Goal: Transaction & Acquisition: Purchase product/service

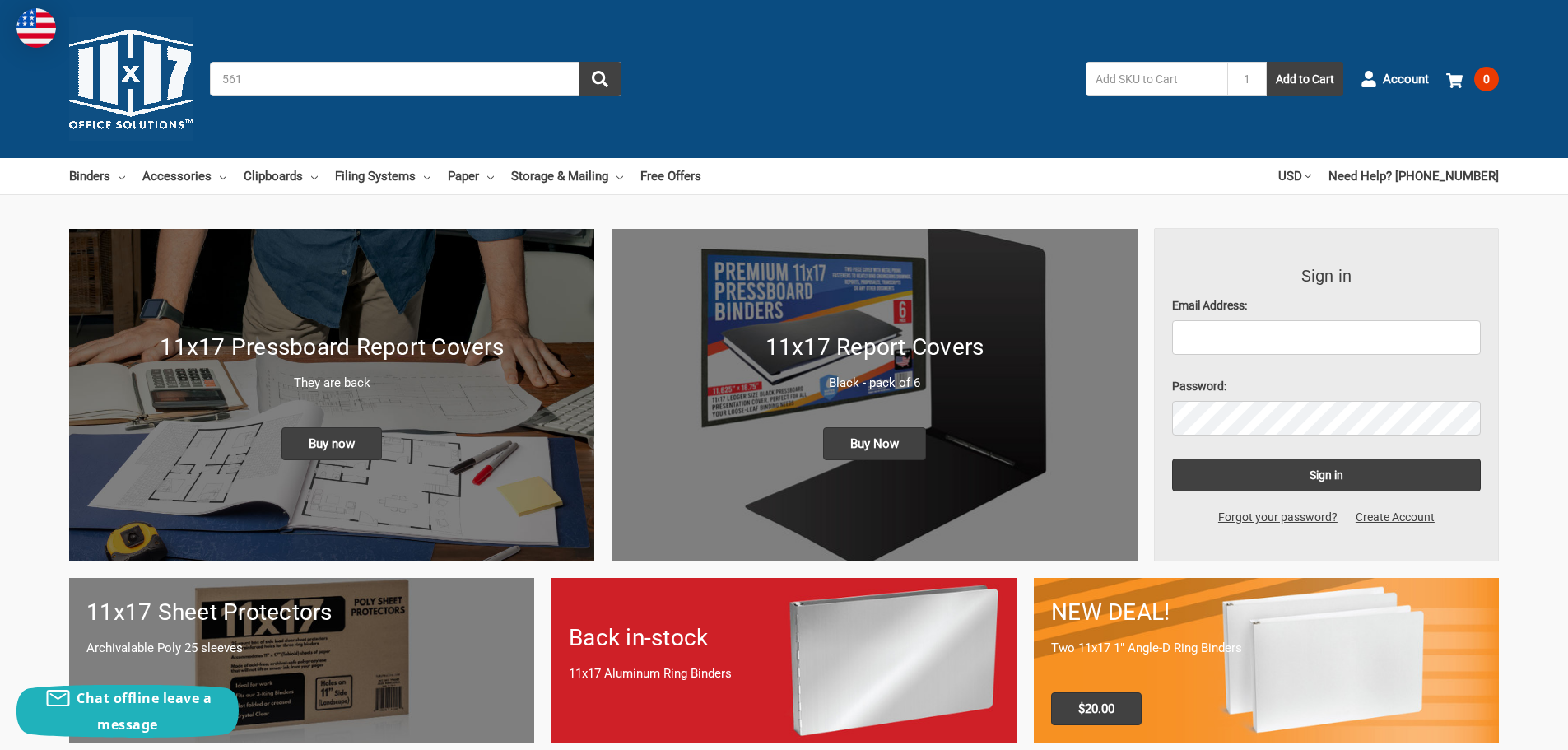
type input "5610"
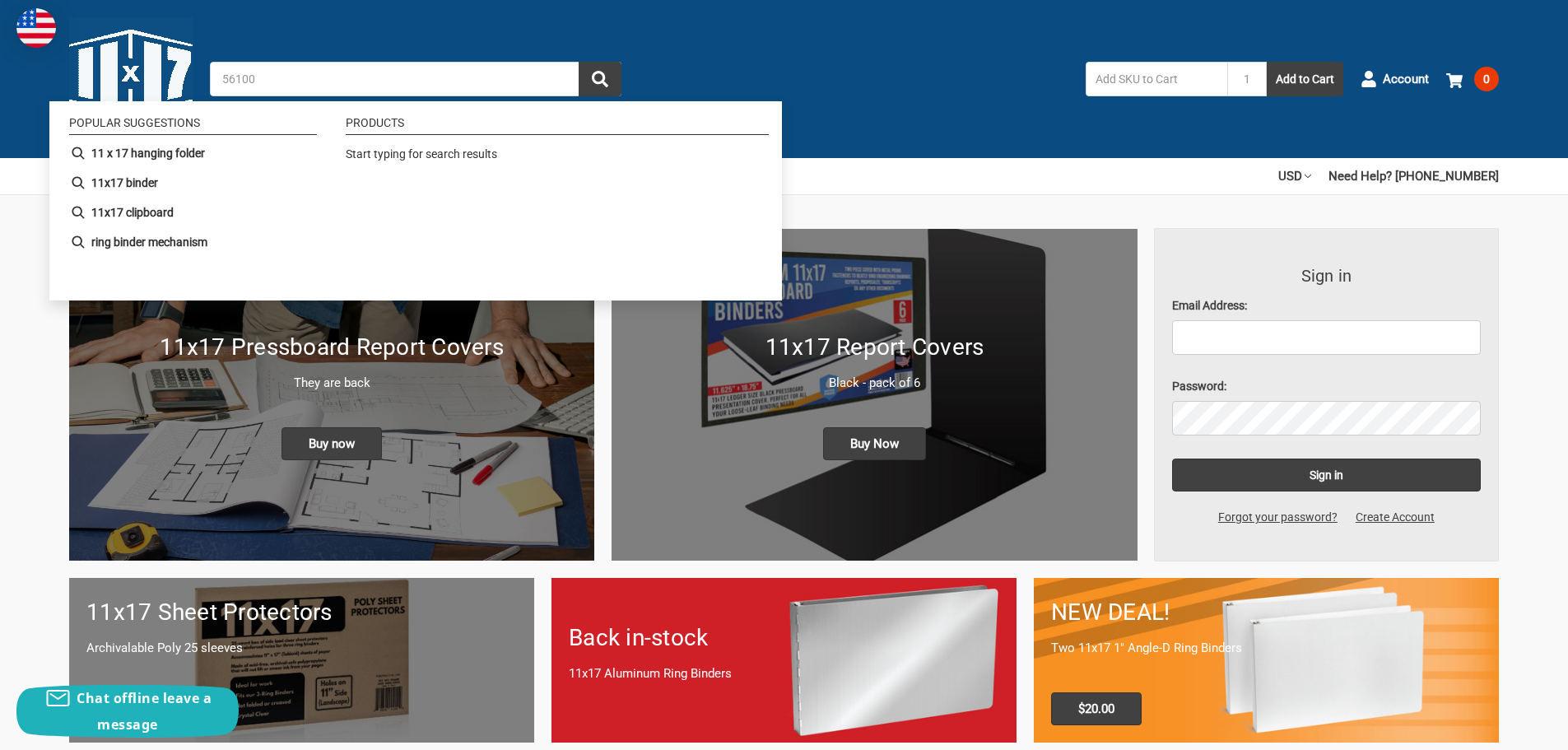
type input "561006"
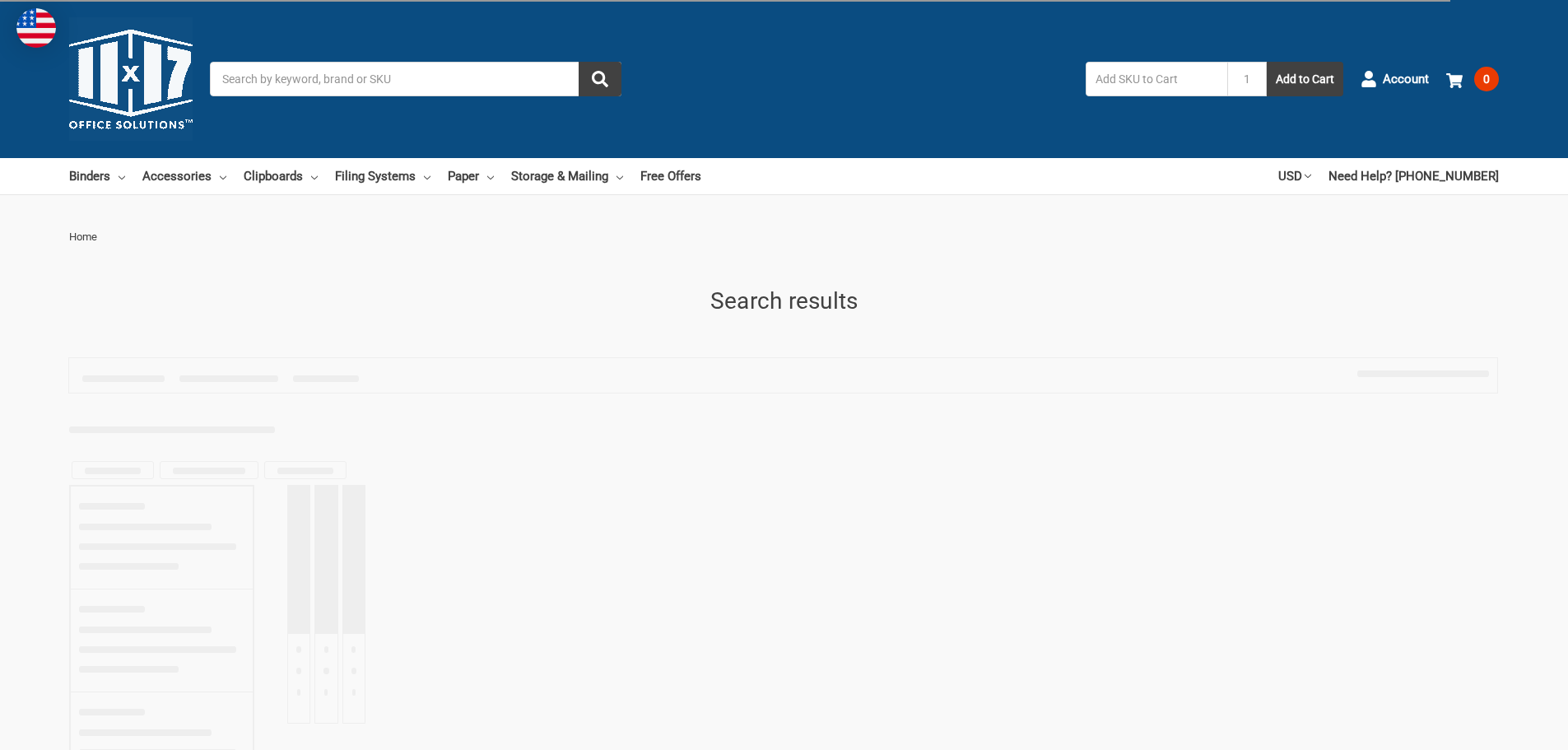
type input "561006"
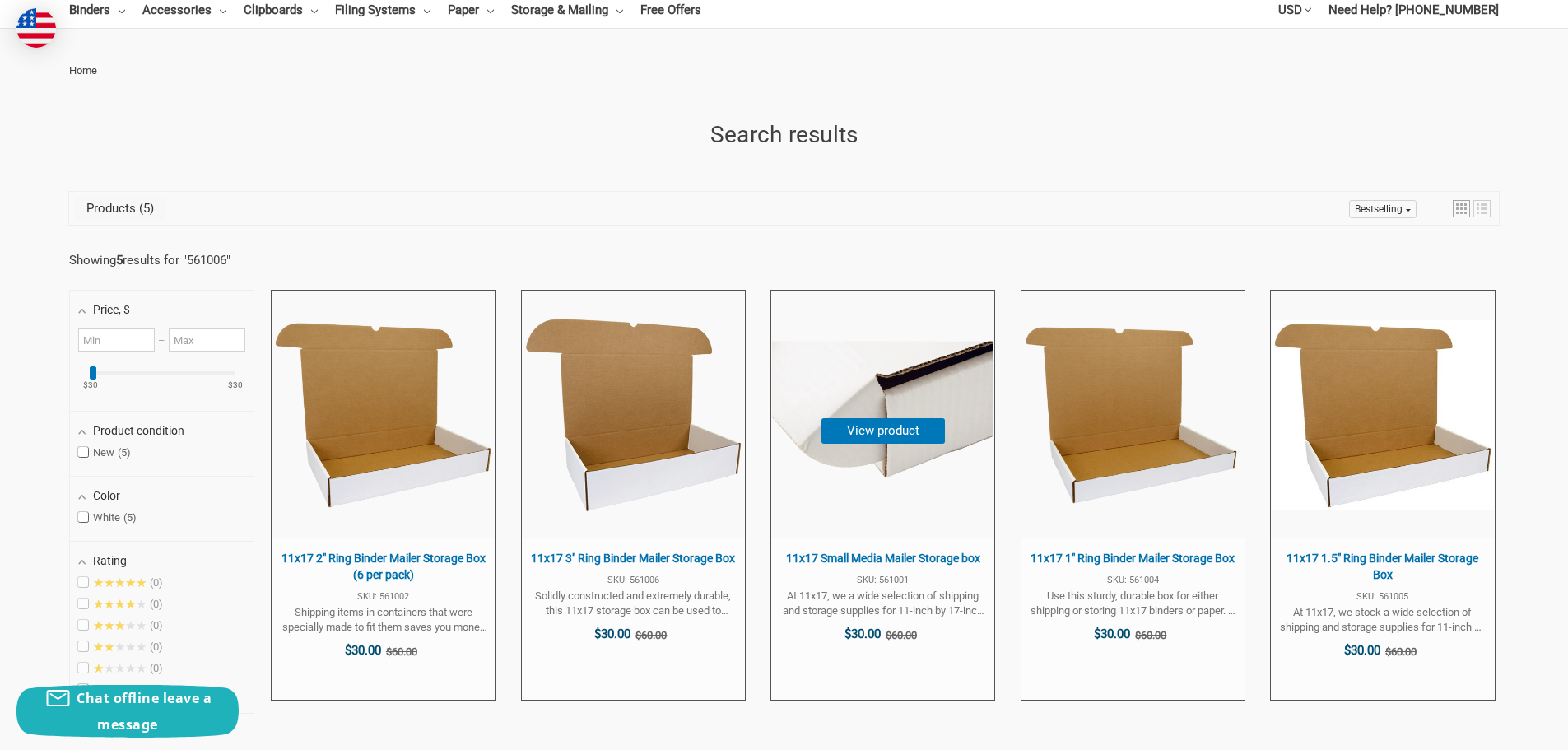
scroll to position [247, 0]
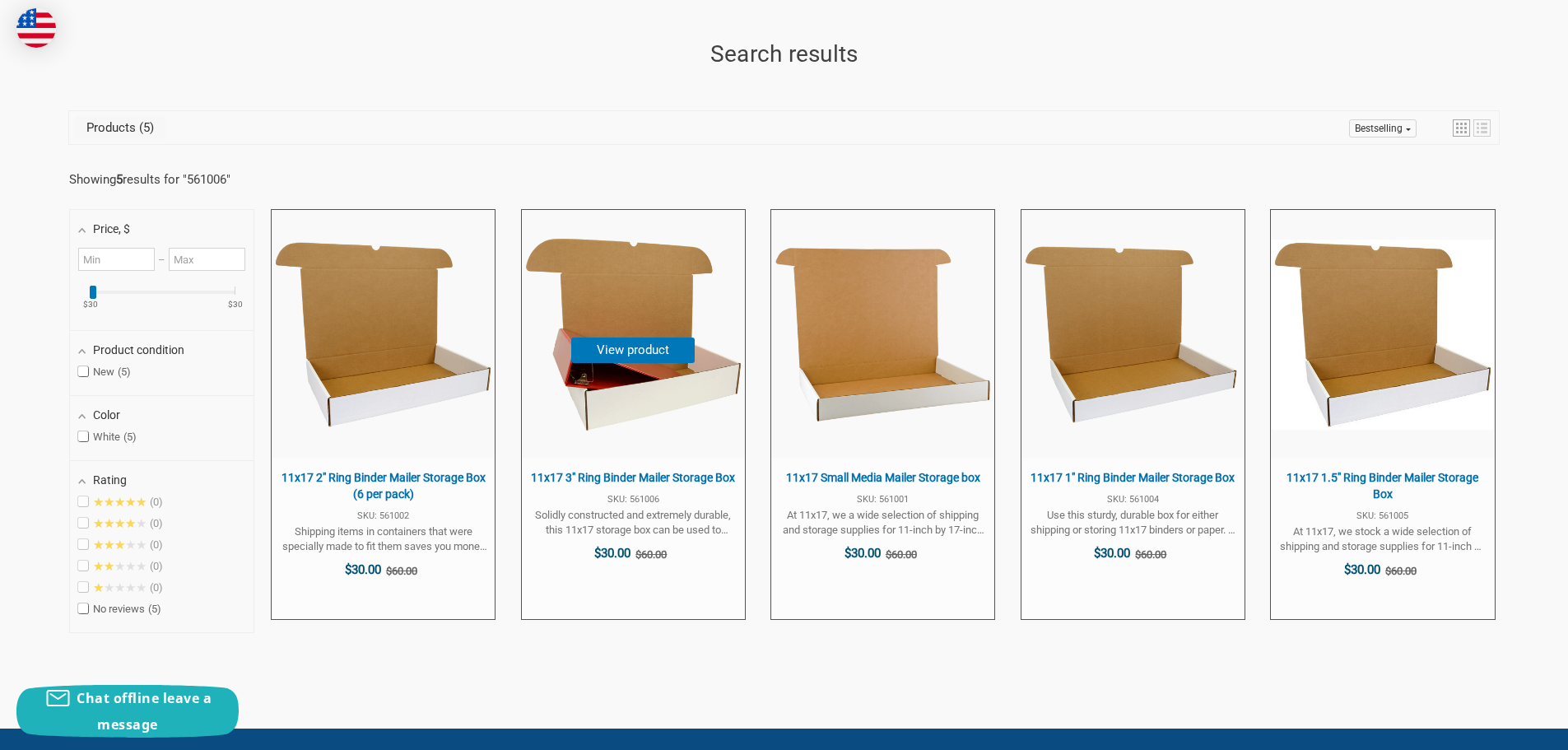
click at [640, 300] on img at bounding box center [633, 334] width 221 height 221
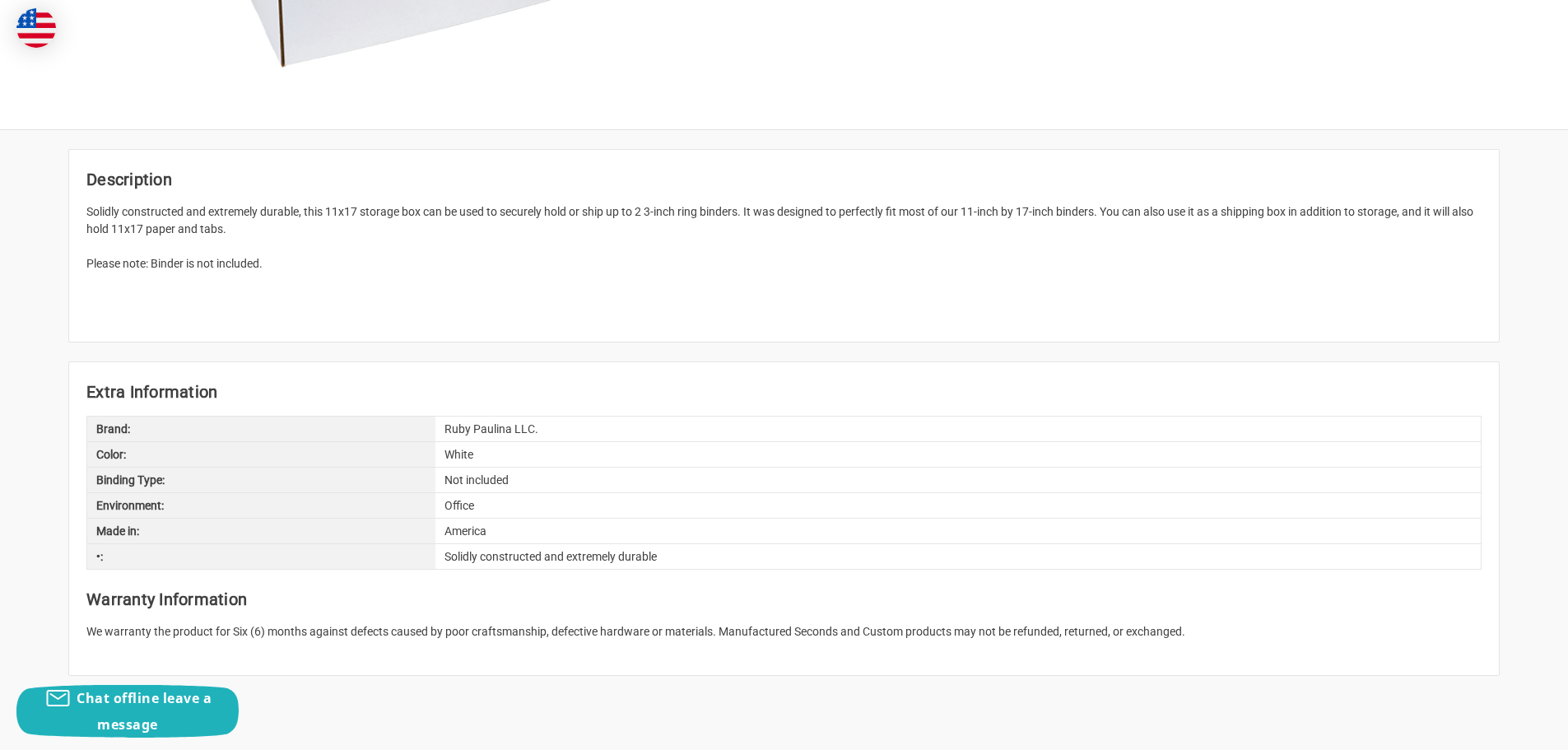
scroll to position [658, 0]
